Goal: Information Seeking & Learning: Learn about a topic

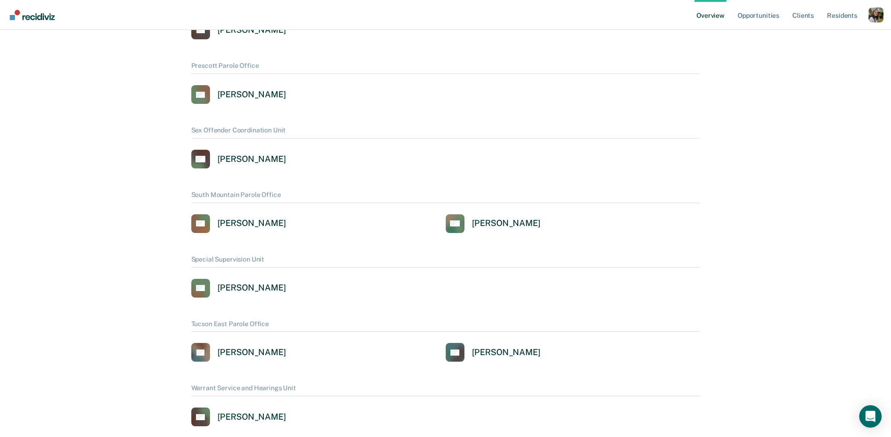
scroll to position [632, 0]
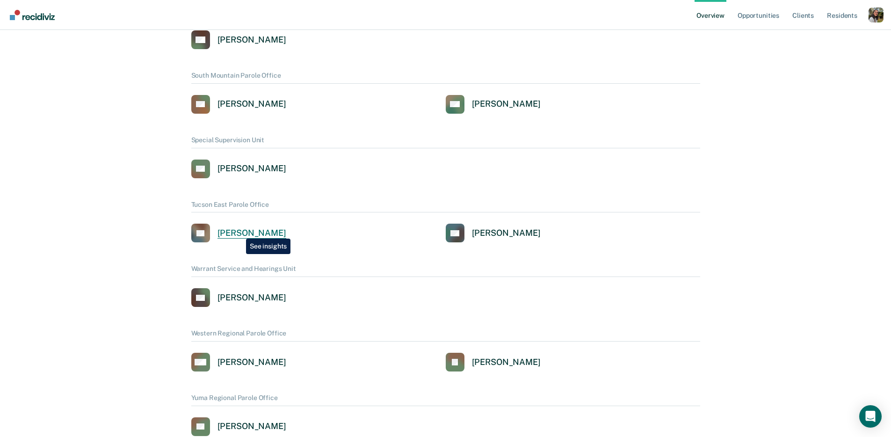
click at [239, 231] on div "Anna Lopez" at bounding box center [251, 233] width 69 height 11
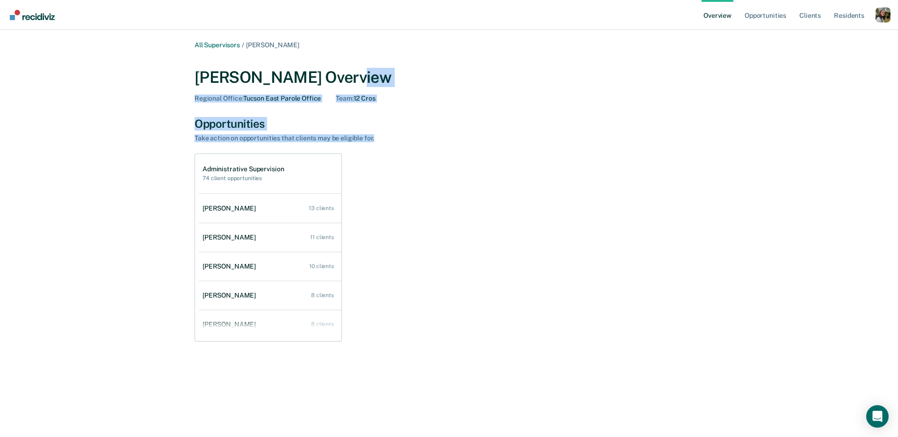
drag, startPoint x: 537, startPoint y: 139, endPoint x: 459, endPoint y: 71, distance: 103.7
click at [459, 71] on div "All Supervisors / Anna Lopez Anna Lopez Overview Regional Office : Tucson East …" at bounding box center [448, 204] width 561 height 326
click at [460, 70] on div "Anna Lopez Overview" at bounding box center [448, 77] width 509 height 19
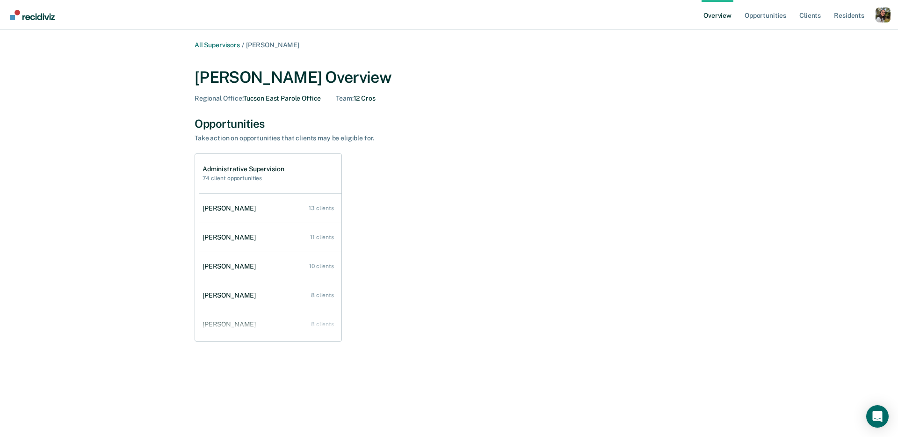
click at [420, 269] on div "Administrative Supervision 74 client opportunities Andrew Kaiser 13 clients Ter…" at bounding box center [448, 247] width 509 height 188
click at [253, 242] on link "Terrance Vaughn 11 clients" at bounding box center [270, 237] width 143 height 27
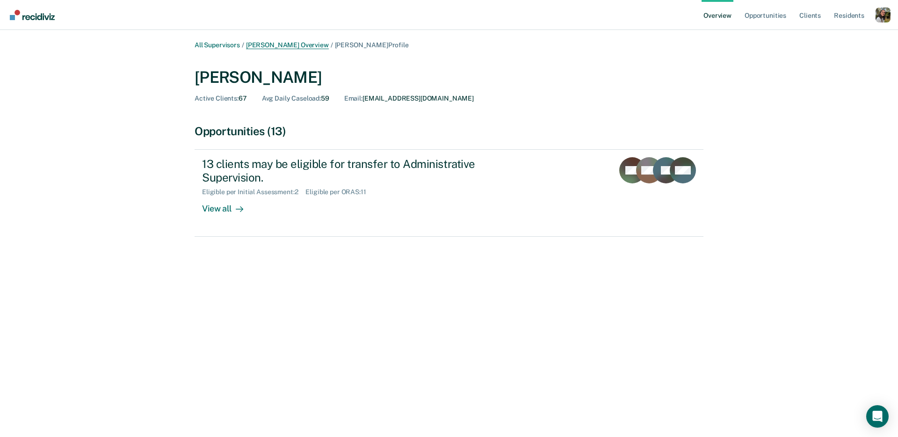
click at [290, 46] on link "Anna Lopez Overview" at bounding box center [287, 45] width 83 height 8
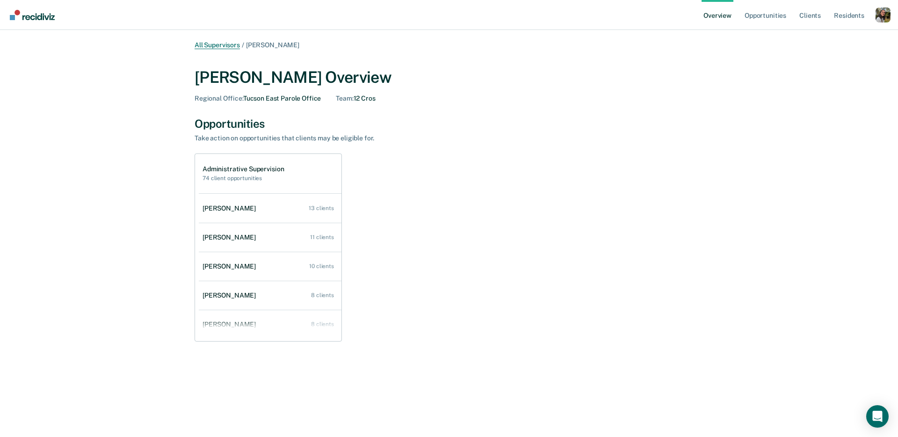
click at [224, 41] on link "All Supervisors" at bounding box center [216, 45] width 45 height 8
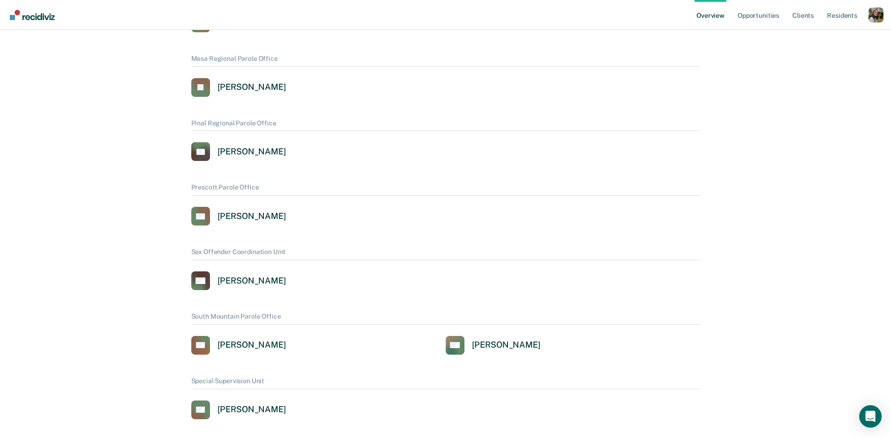
scroll to position [909, 0]
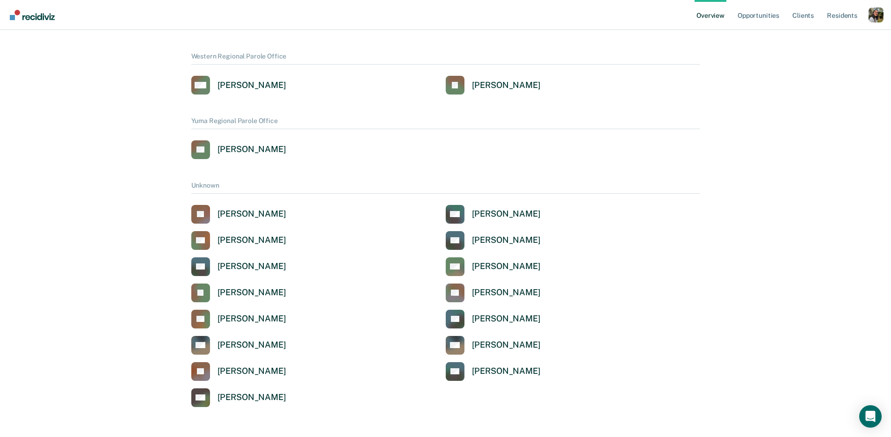
click at [249, 363] on link "JQ Jolie Quintela" at bounding box center [238, 371] width 95 height 19
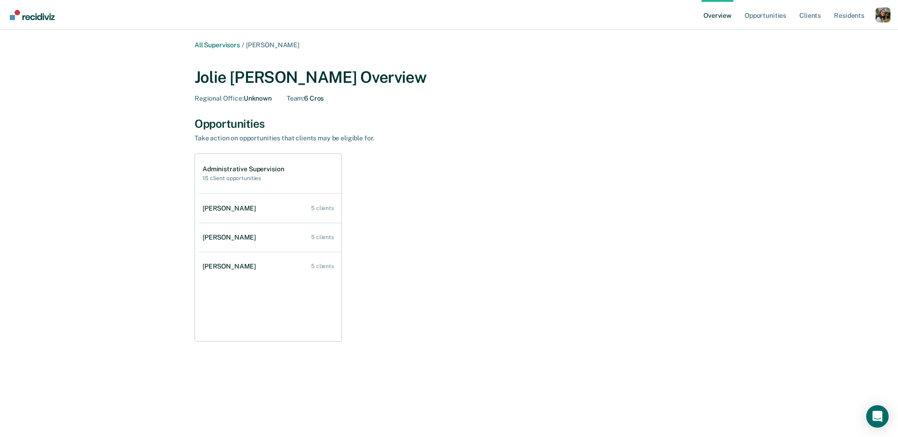
click at [467, 76] on div "Jolie Quintela Overview" at bounding box center [448, 77] width 509 height 19
drag, startPoint x: 400, startPoint y: 80, endPoint x: 398, endPoint y: 74, distance: 6.4
click at [398, 75] on div "Jolie Quintela Overview" at bounding box center [448, 77] width 509 height 19
drag, startPoint x: 398, startPoint y: 74, endPoint x: 121, endPoint y: 74, distance: 276.7
click at [134, 76] on div "All Supervisors / Jolie Quintela Jolie Quintela Overview Regional Office : Unkn…" at bounding box center [448, 224] width 875 height 366
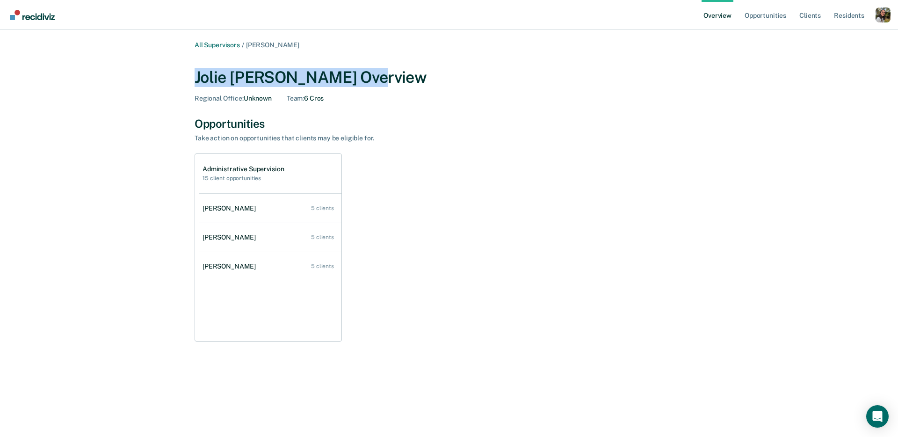
click at [121, 73] on div "All Supervisors / Jolie Quintela Jolie Quintela Overview Regional Office : Unkn…" at bounding box center [448, 224] width 875 height 366
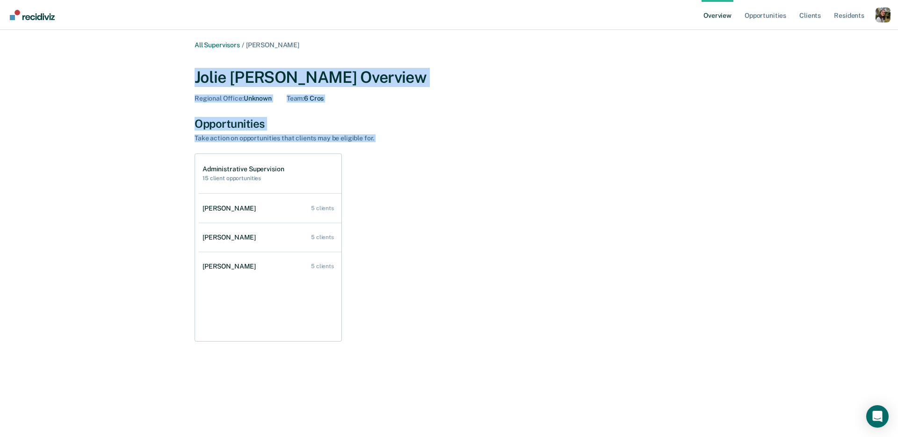
drag, startPoint x: 122, startPoint y: 74, endPoint x: 7, endPoint y: 157, distance: 141.6
click at [7, 157] on main "All Supervisors / Jolie Quintela Jolie Quintela Overview Regional Office : Unkn…" at bounding box center [449, 233] width 898 height 407
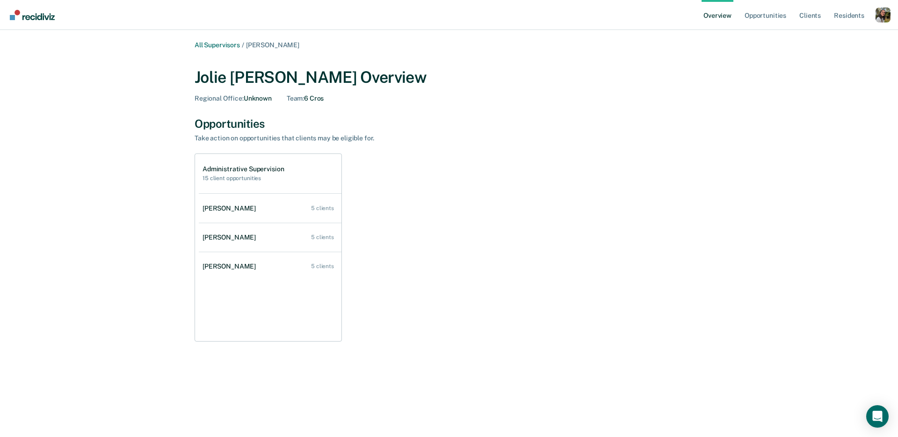
click at [90, 150] on div "All Supervisors / Jolie Quintela Jolie Quintela Overview Regional Office : Unkn…" at bounding box center [448, 224] width 875 height 366
click at [462, 332] on div "Administrative Supervision 15 client opportunities Daniela Ortega 5 clients Des…" at bounding box center [448, 247] width 509 height 188
click at [226, 48] on link "All Supervisors" at bounding box center [216, 45] width 45 height 8
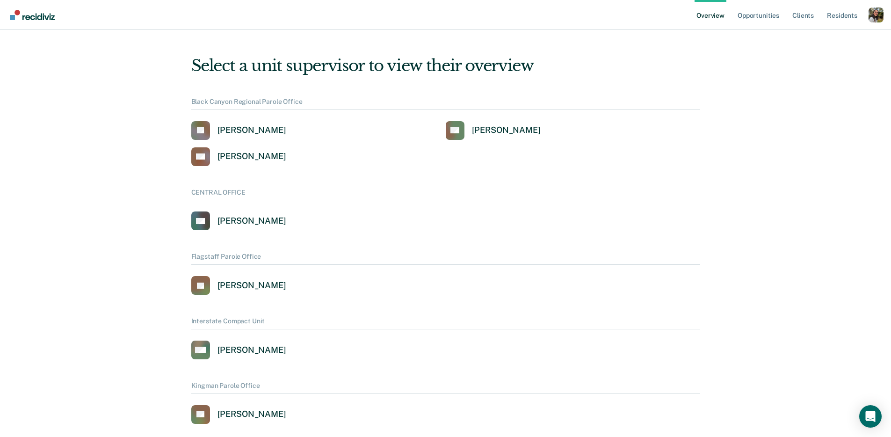
scroll to position [909, 0]
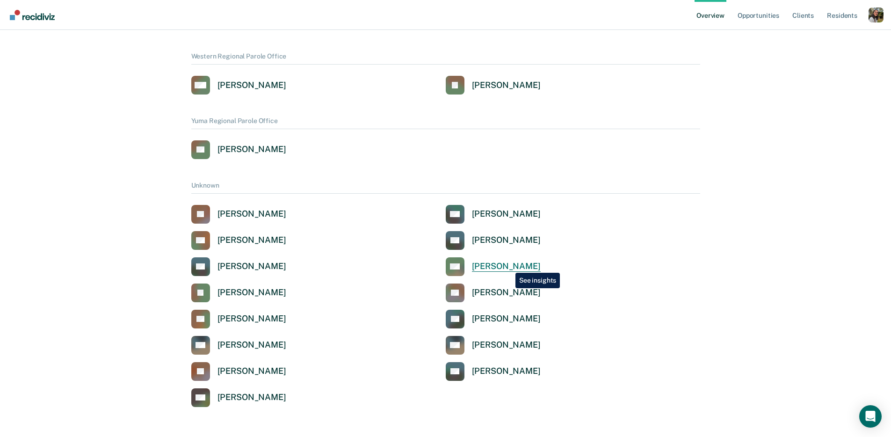
click at [508, 266] on div "Nancy Heffelfinger" at bounding box center [506, 266] width 69 height 11
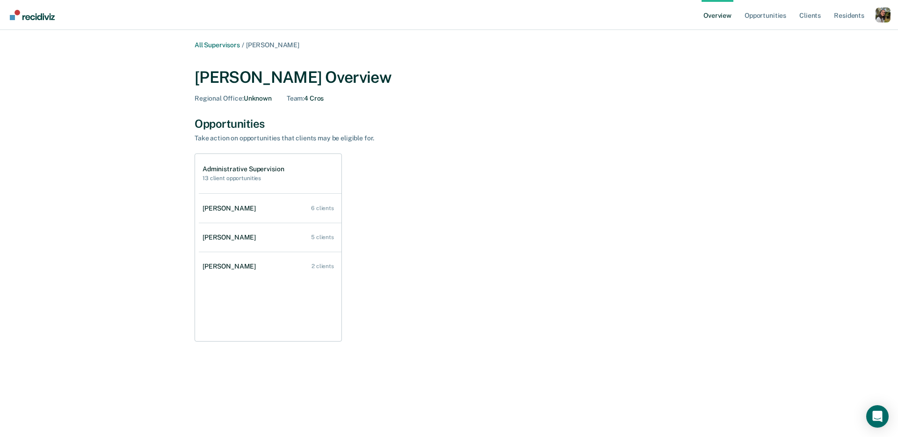
drag, startPoint x: 234, startPoint y: 40, endPoint x: 246, endPoint y: 42, distance: 12.4
click at [234, 40] on main "All Supervisors / Nancy Heffelfinger Nancy Heffelfinger Overview Regional Offic…" at bounding box center [449, 233] width 898 height 407
click at [232, 44] on link "All Supervisors" at bounding box center [216, 45] width 45 height 8
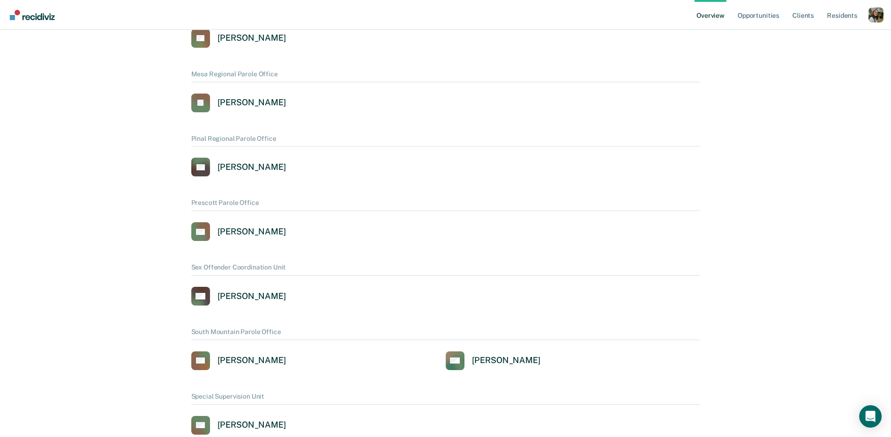
scroll to position [909, 0]
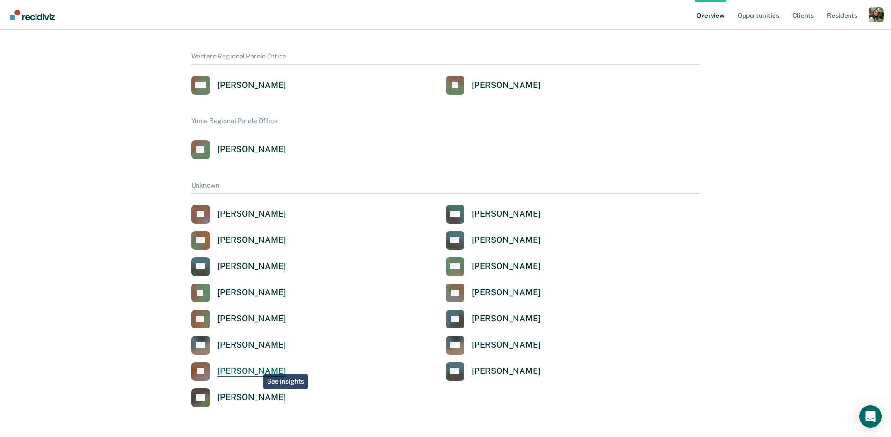
click at [256, 366] on div "Jolie Quintela" at bounding box center [251, 371] width 69 height 11
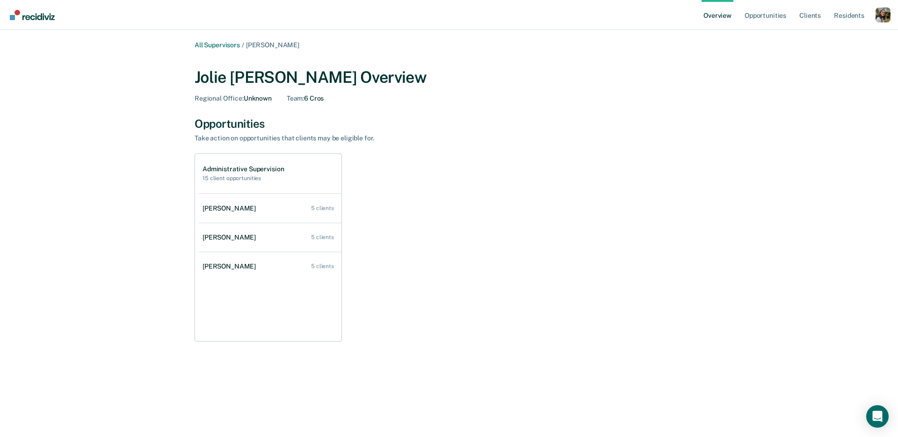
click at [447, 212] on div "Administrative Supervision 15 client opportunities Daniela Ortega 5 clients Des…" at bounding box center [448, 247] width 509 height 188
click at [740, 314] on div "All Supervisors / Jolie Quintela Jolie Quintela Overview Regional Office : Unkn…" at bounding box center [448, 224] width 875 height 366
click at [137, 219] on div "All Supervisors / Jolie Quintela Jolie Quintela Overview Regional Office : Unkn…" at bounding box center [448, 224] width 875 height 366
click at [136, 223] on div "All Supervisors / Jolie Quintela Jolie Quintela Overview Regional Office : Unkn…" at bounding box center [448, 224] width 875 height 366
drag, startPoint x: 615, startPoint y: 196, endPoint x: 618, endPoint y: 182, distance: 14.4
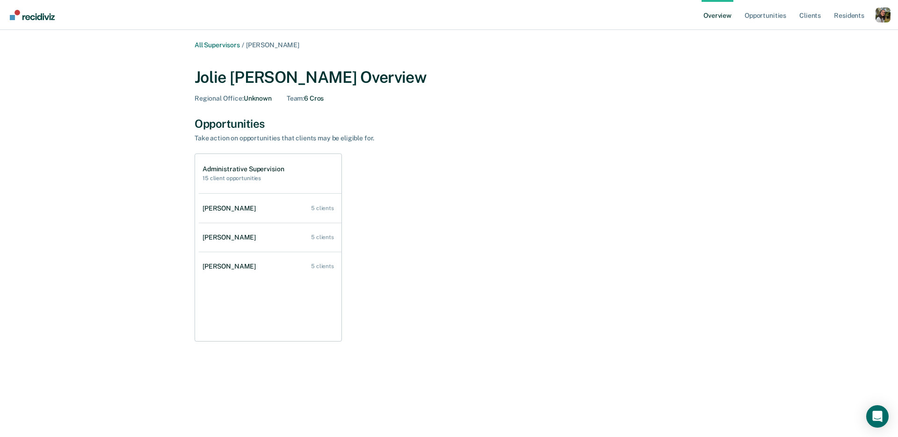
click at [615, 196] on div "Administrative Supervision 15 client opportunities Daniela Ortega 5 clients Des…" at bounding box center [448, 247] width 509 height 188
click at [582, 230] on div "Administrative Supervision 15 client opportunities Daniela Ortega 5 clients Des…" at bounding box center [448, 247] width 509 height 188
